Goal: Task Accomplishment & Management: Manage account settings

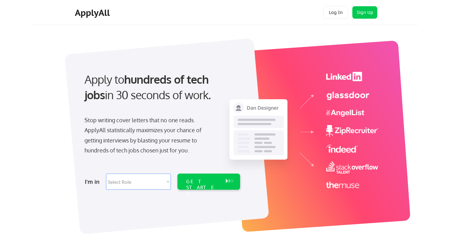
select select ""marketing___comms""
click at [343, 10] on button "Log In" at bounding box center [335, 12] width 25 height 12
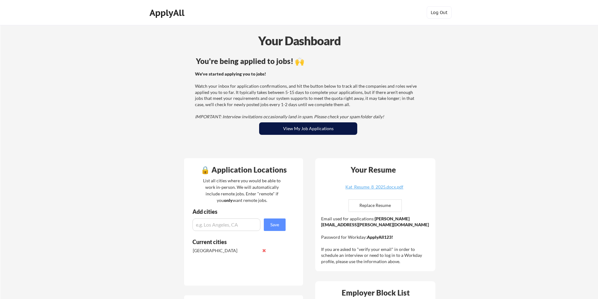
click at [321, 129] on button "View My Job Applications" at bounding box center [308, 128] width 98 height 12
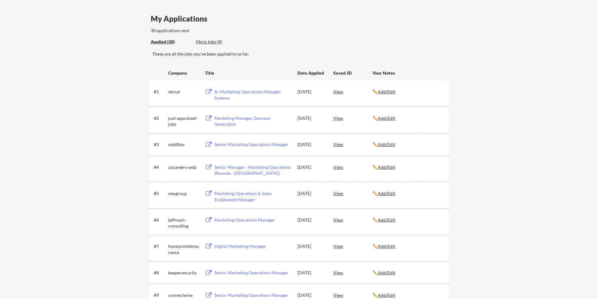
scroll to position [66, 0]
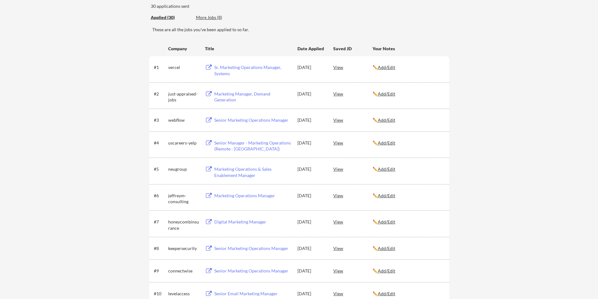
click at [391, 120] on u "Add/Edit" at bounding box center [386, 119] width 17 height 5
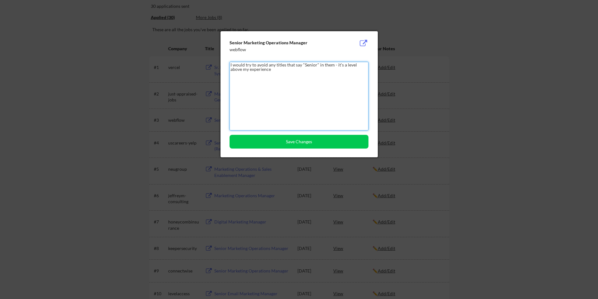
click at [273, 66] on textarea "I would try to avoid any titles that say "Senior" in them - it's a level above …" at bounding box center [299, 96] width 139 height 69
type textarea "I would try to avoid any titles that say "Senior" in them - it's a level above …"
click at [310, 145] on button "Save Changes" at bounding box center [299, 142] width 139 height 14
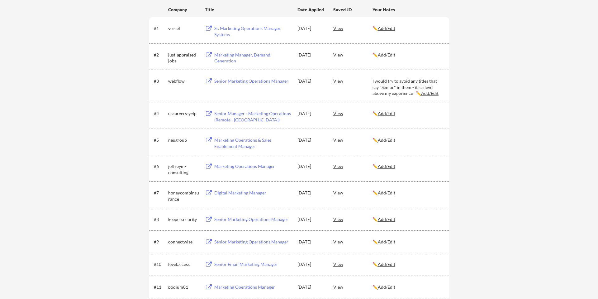
scroll to position [106, 0]
click at [391, 218] on u "Add/Edit" at bounding box center [386, 217] width 17 height 5
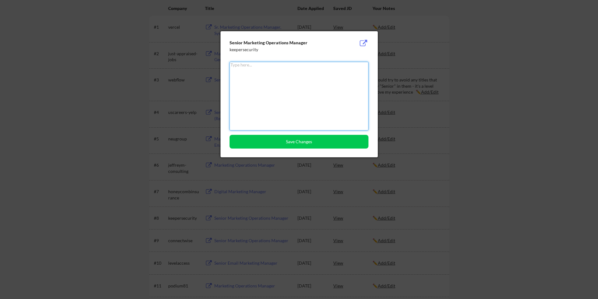
paste textarea "I would try to avoid any titles that say "Senior" in them - it's a level above …"
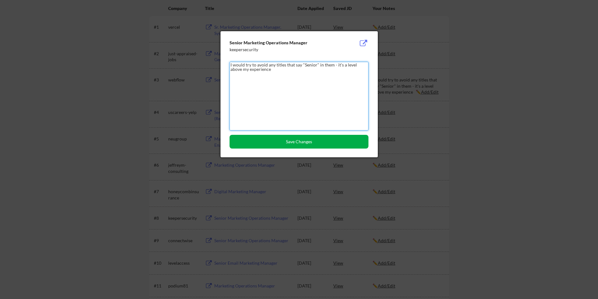
type textarea "I would try to avoid any titles that say "Senior" in them - it's a level above …"
click at [311, 142] on button "Save Changes" at bounding box center [299, 142] width 139 height 14
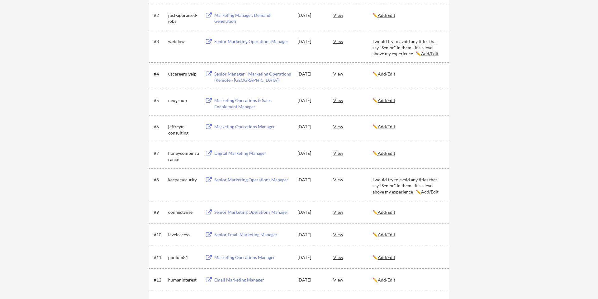
scroll to position [146, 0]
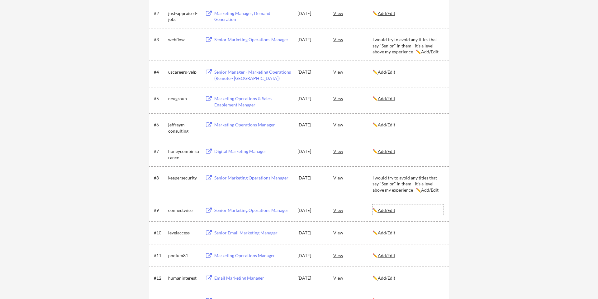
click at [392, 210] on u "Add/Edit" at bounding box center [386, 209] width 17 height 5
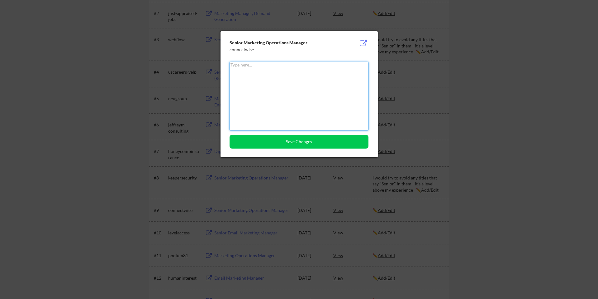
click at [315, 118] on textarea at bounding box center [299, 96] width 139 height 69
paste textarea "I would try to avoid any titles that say "Senior" in them - it's a level above …"
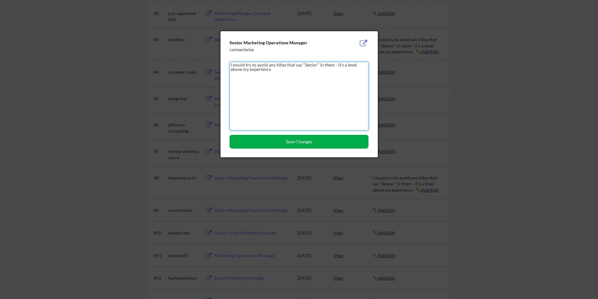
type textarea "I would try to avoid any titles that say "Senior" in them - it's a level above …"
click at [313, 145] on button "Save Changes" at bounding box center [299, 142] width 139 height 14
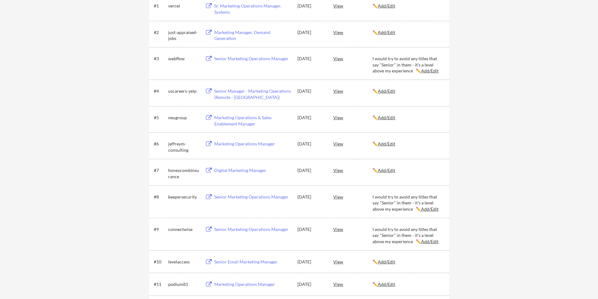
scroll to position [127, 0]
click at [390, 91] on u "Add/Edit" at bounding box center [386, 91] width 17 height 5
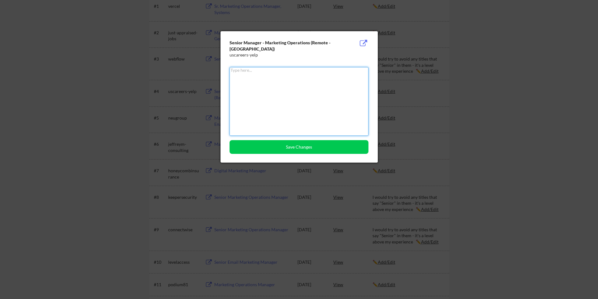
paste textarea "I would try to avoid any titles that say "Senior" in them - it's a level above …"
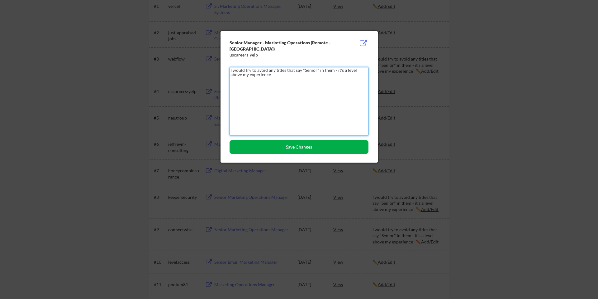
type textarea "I would try to avoid any titles that say "Senior" in them - it's a level above …"
click at [321, 148] on button "Save Changes" at bounding box center [299, 147] width 139 height 14
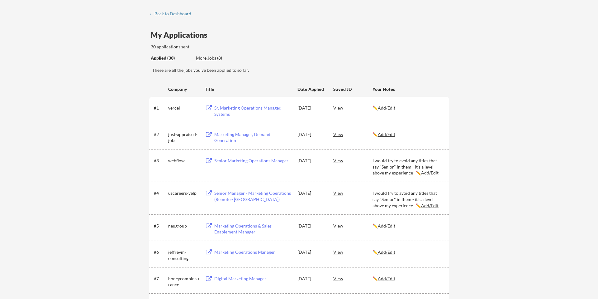
scroll to position [26, 0]
click at [207, 59] on div "More Jobs (8)" at bounding box center [219, 57] width 46 height 6
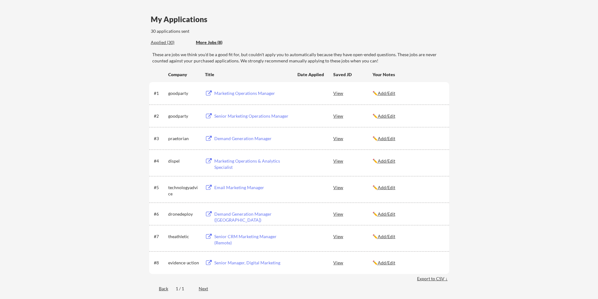
scroll to position [0, 0]
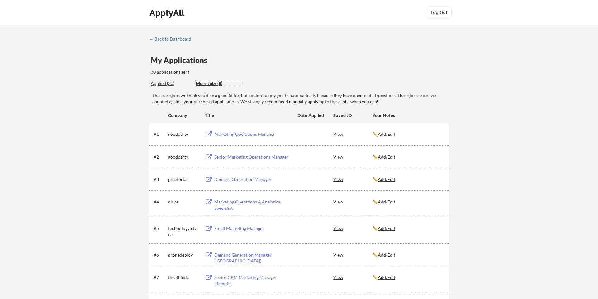
click at [394, 133] on u "Add/Edit" at bounding box center [386, 133] width 17 height 5
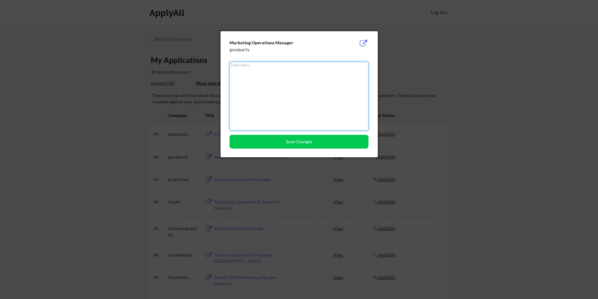
click at [411, 116] on div at bounding box center [299, 149] width 598 height 299
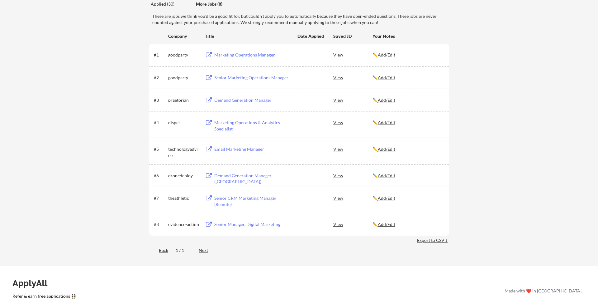
scroll to position [80, 0]
click at [257, 123] on div "Marketing Operations & Analytics Specialist" at bounding box center [252, 124] width 77 height 12
click at [280, 98] on div "Demand Generation Manager" at bounding box center [252, 99] width 77 height 6
click at [238, 150] on div "Email Marketing Manager" at bounding box center [252, 148] width 77 height 6
click at [257, 53] on div "Marketing Operations Manager" at bounding box center [252, 54] width 77 height 6
